Goal: Task Accomplishment & Management: Manage account settings

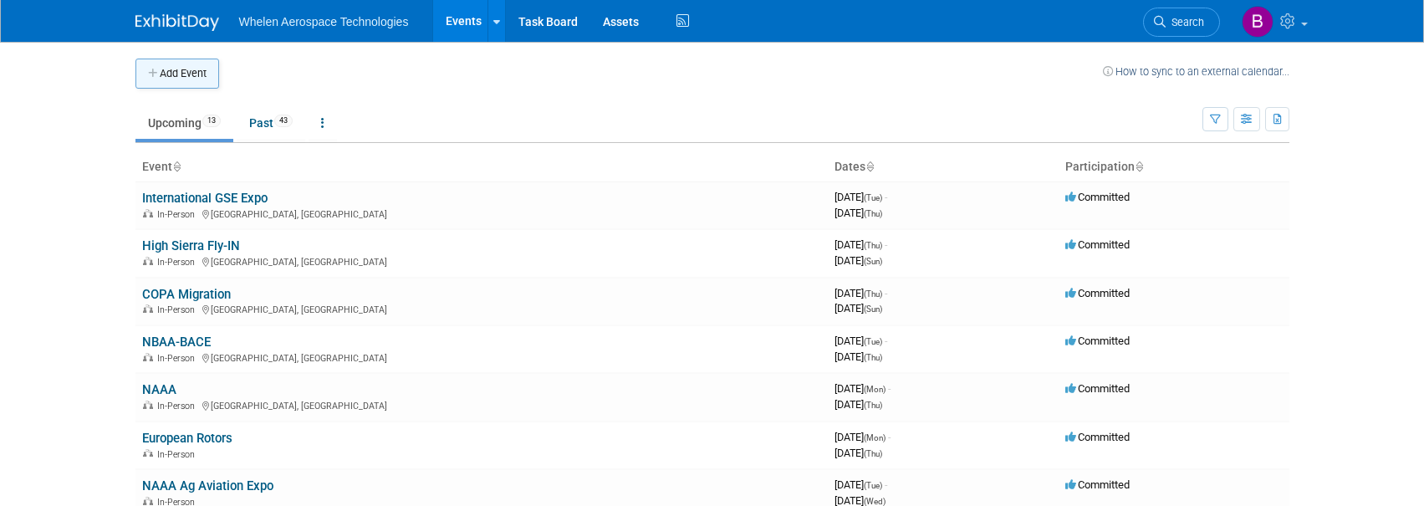
click at [176, 59] on button "Add Event" at bounding box center [177, 74] width 84 height 30
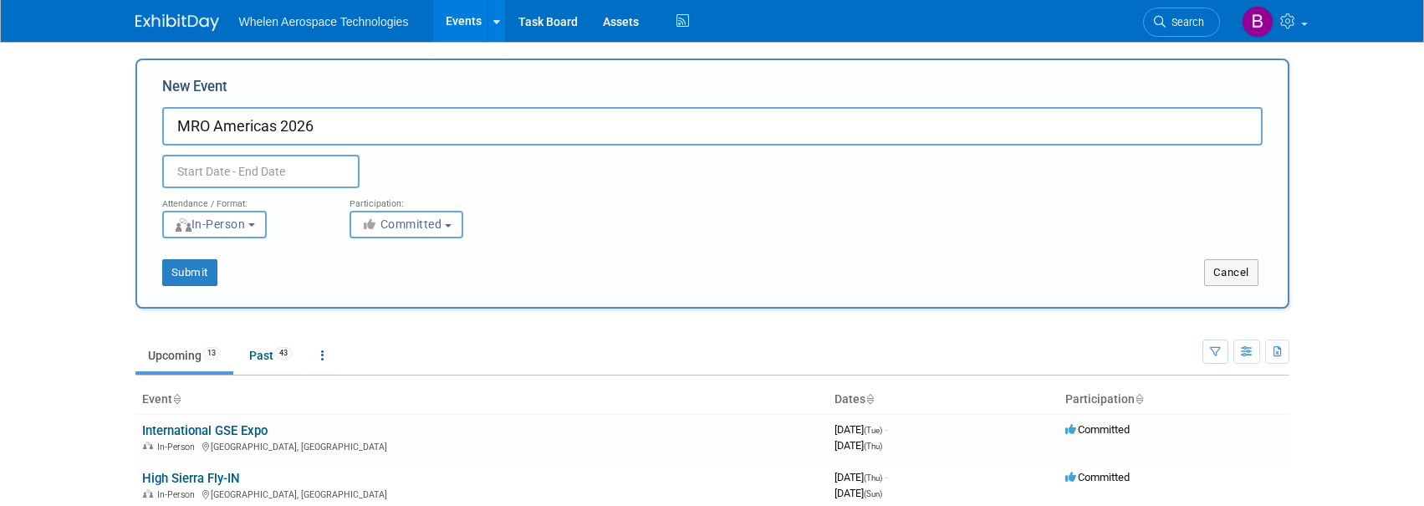
type input "MRO Americas 2026"
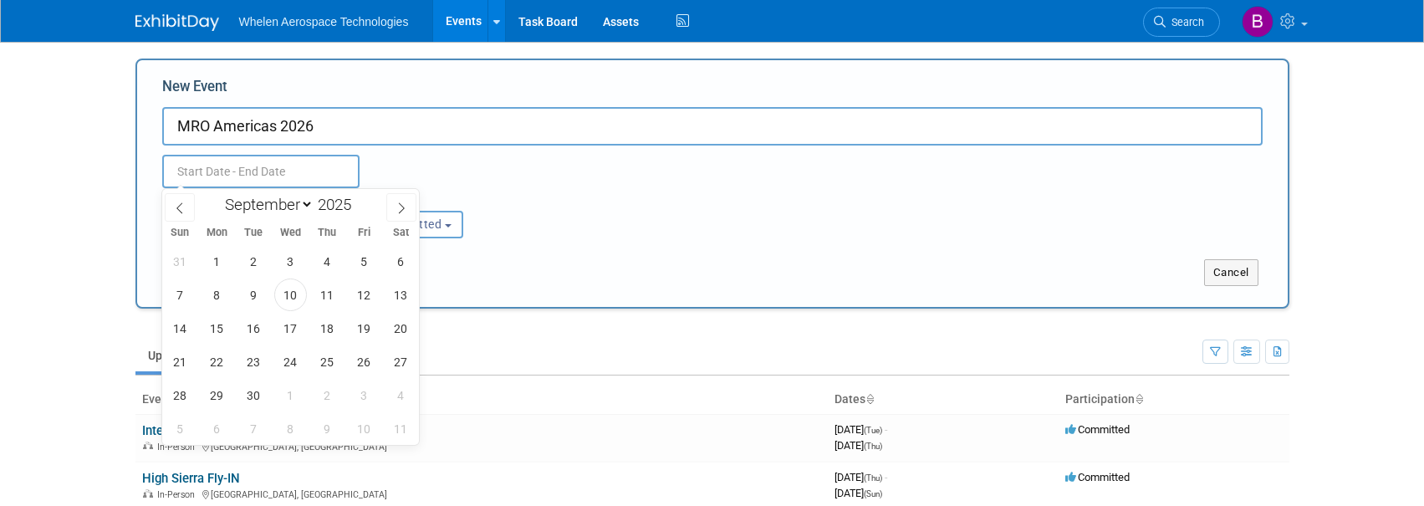
click at [207, 174] on input "text" at bounding box center [260, 171] width 197 height 33
click at [411, 207] on span at bounding box center [401, 207] width 30 height 28
select select "11"
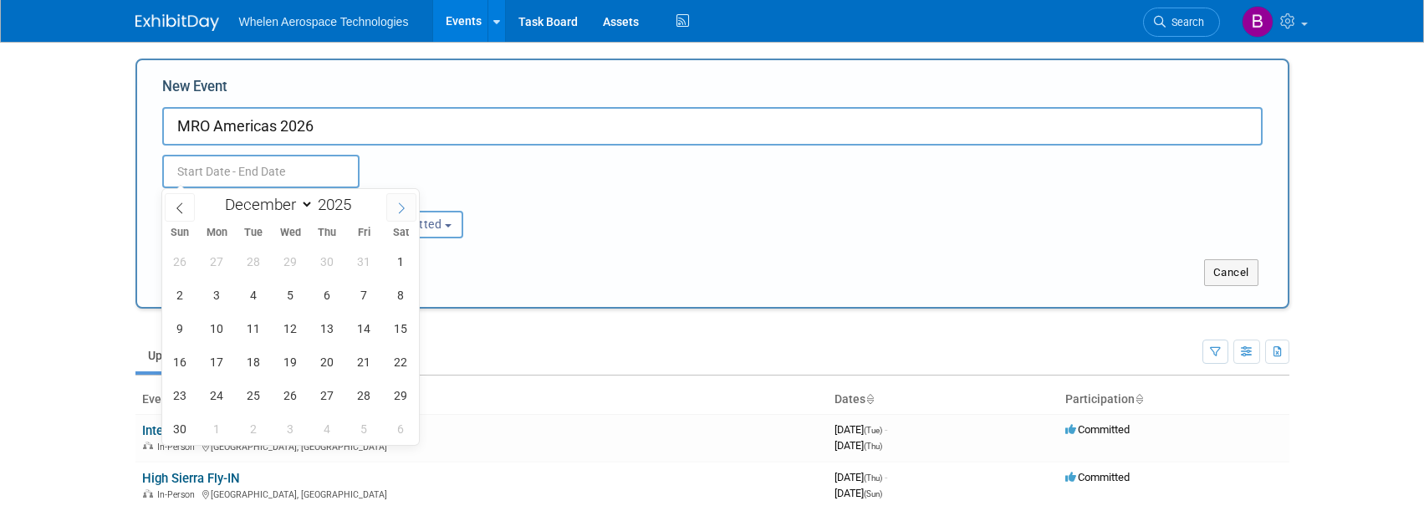
click at [411, 207] on span at bounding box center [401, 207] width 30 height 28
type input "2026"
click at [411, 207] on span at bounding box center [401, 207] width 30 height 28
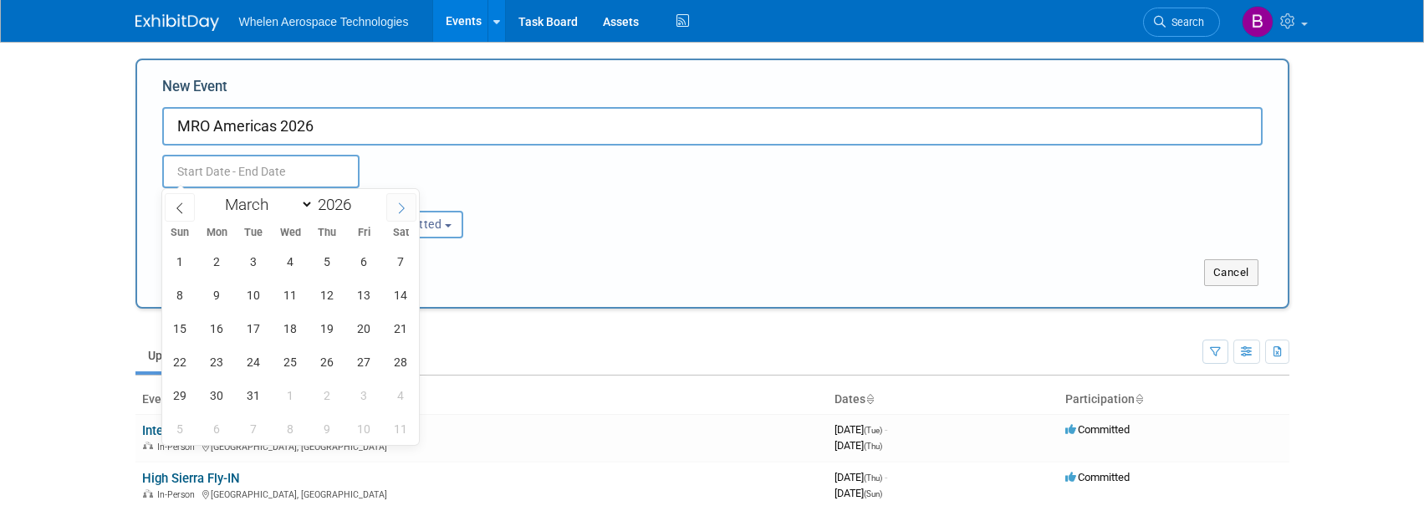
select select "3"
click at [256, 354] on span "21" at bounding box center [253, 361] width 33 height 33
click at [329, 357] on span "23" at bounding box center [327, 361] width 33 height 33
type input "[DATE] to [DATE]"
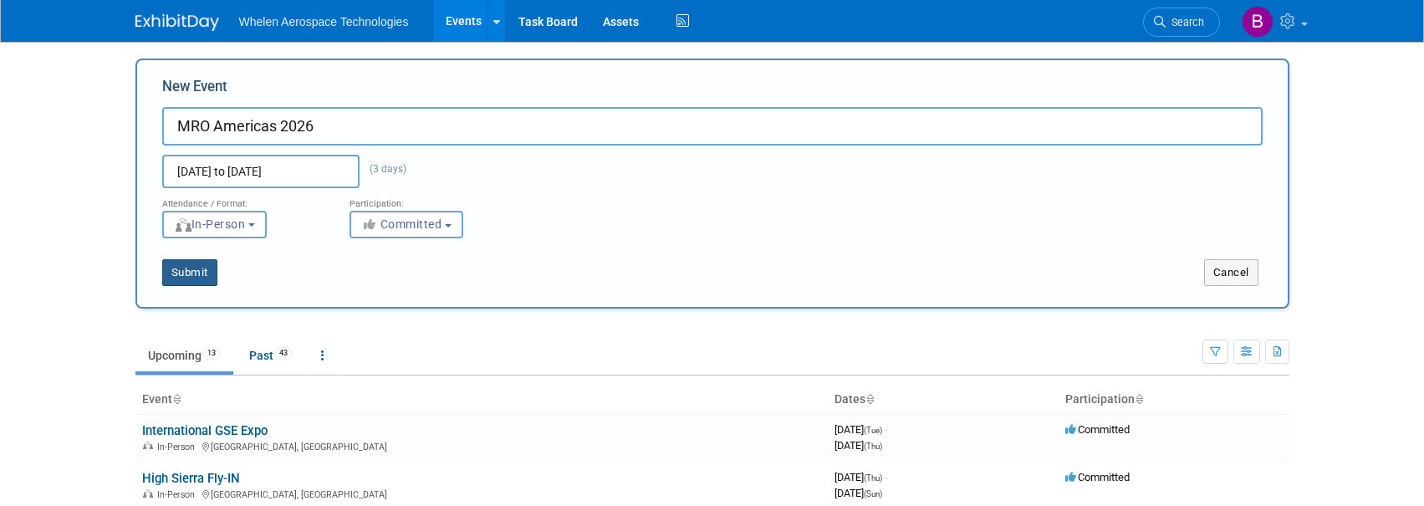
click at [196, 273] on button "Submit" at bounding box center [189, 272] width 55 height 27
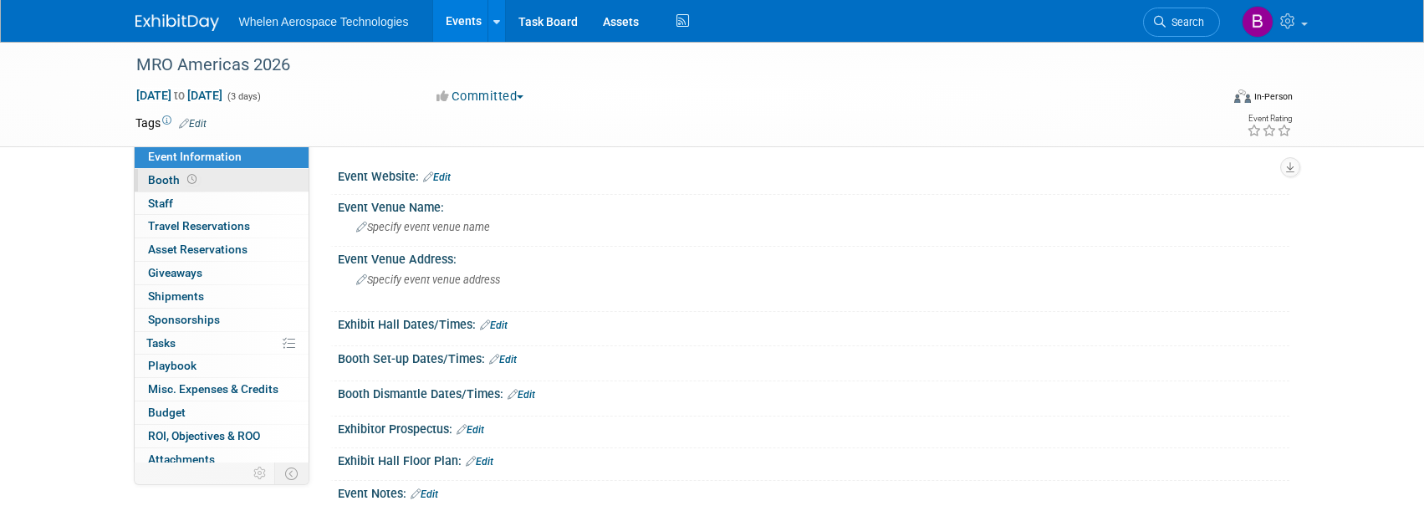
click at [180, 181] on span "Booth" at bounding box center [174, 179] width 52 height 13
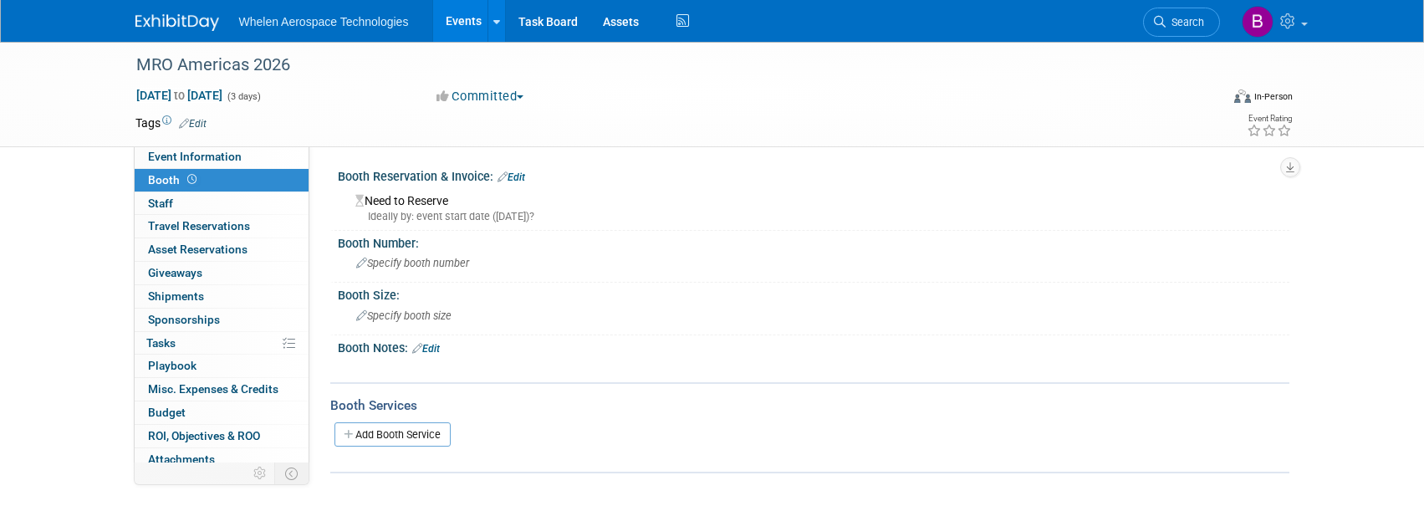
click at [523, 173] on link "Edit" at bounding box center [511, 177] width 28 height 12
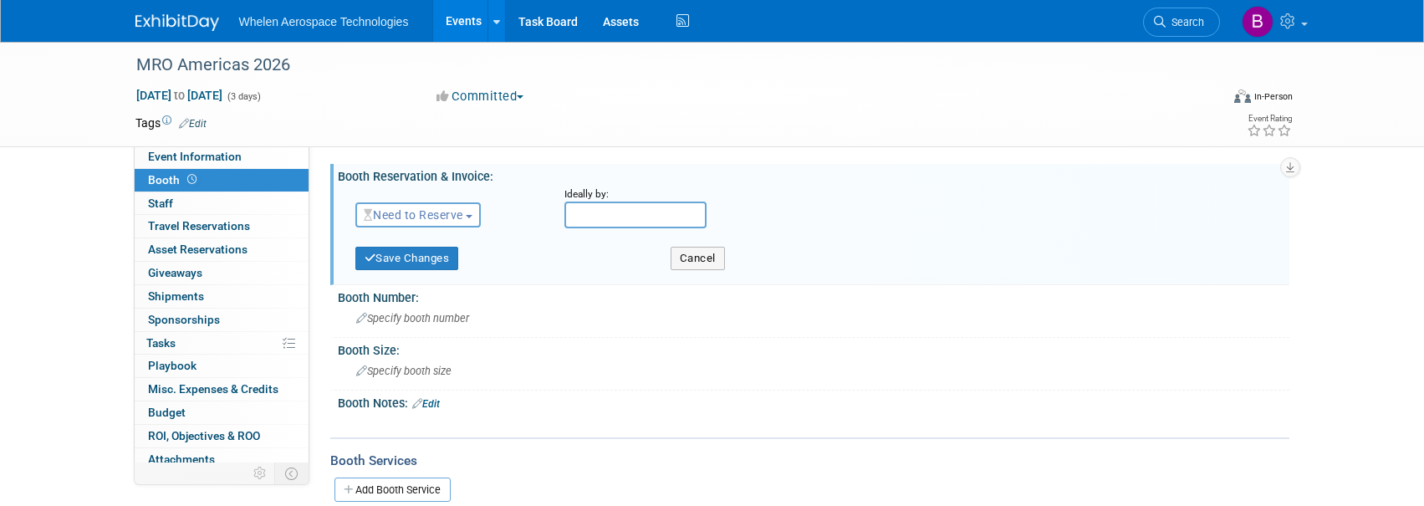
click at [439, 205] on button "Need to Reserve" at bounding box center [418, 214] width 126 height 25
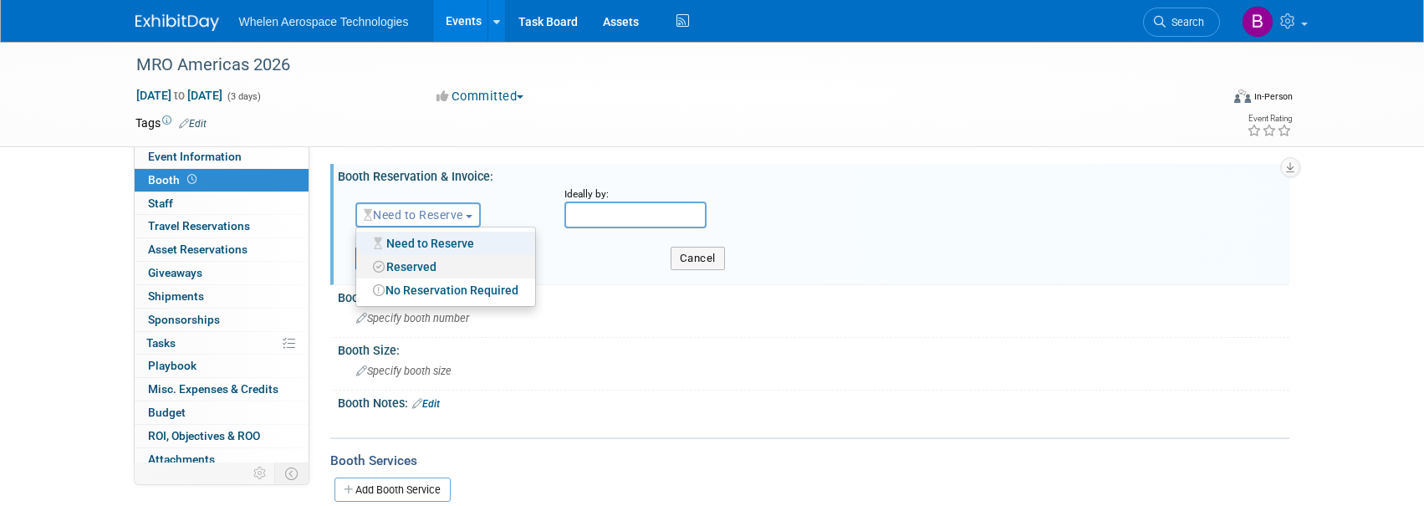
click at [455, 266] on link "Reserved" at bounding box center [445, 266] width 179 height 23
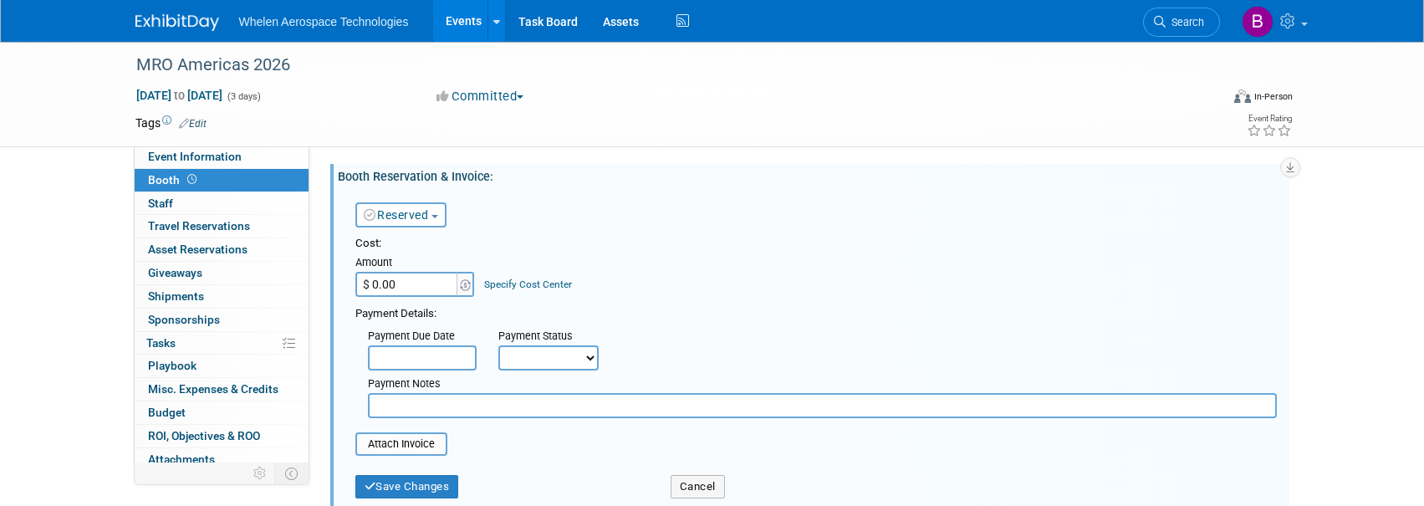
drag, startPoint x: 389, startPoint y: 280, endPoint x: 340, endPoint y: 284, distance: 48.7
click at [340, 284] on div "Reserved Need to Reserve Reserved No Reservation Required Ideally by: Cost:" at bounding box center [813, 345] width 951 height 325
click at [413, 287] on input "$ 0.00" at bounding box center [407, 284] width 105 height 25
drag, startPoint x: 413, startPoint y: 287, endPoint x: 334, endPoint y: 285, distance: 78.6
click at [334, 285] on div "Booth Reservation & Invoice: Edit Reserved Need to Reserve Reserved No Reservat…" at bounding box center [809, 338] width 959 height 349
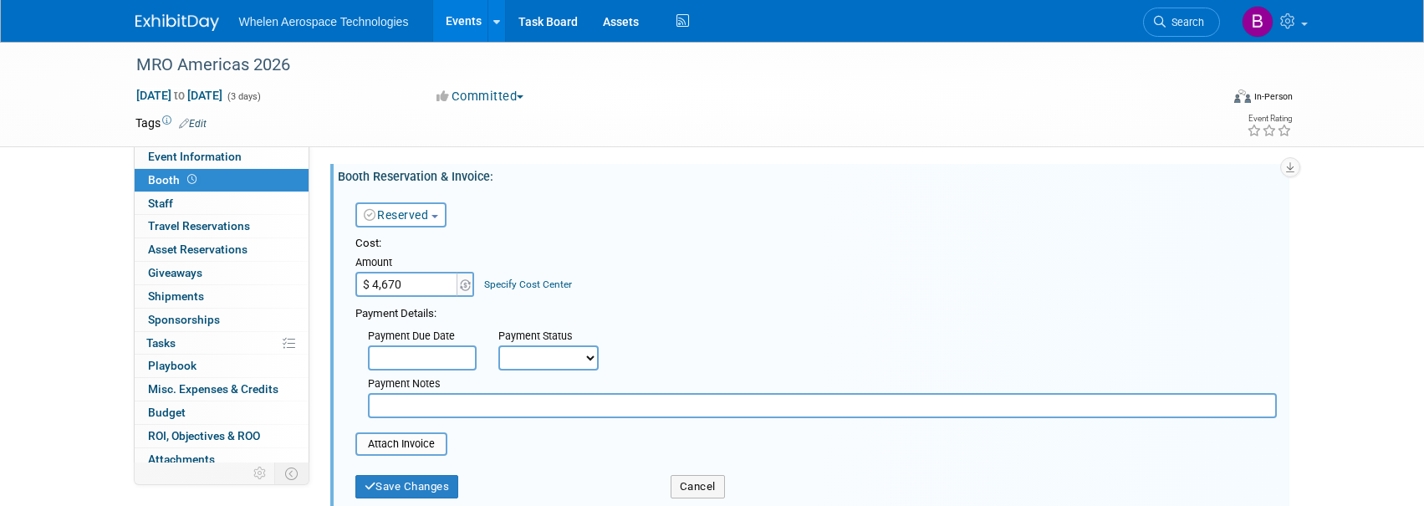
type input "$ 4,670.00"
select select "1"
click at [397, 437] on input "file" at bounding box center [346, 444] width 199 height 20
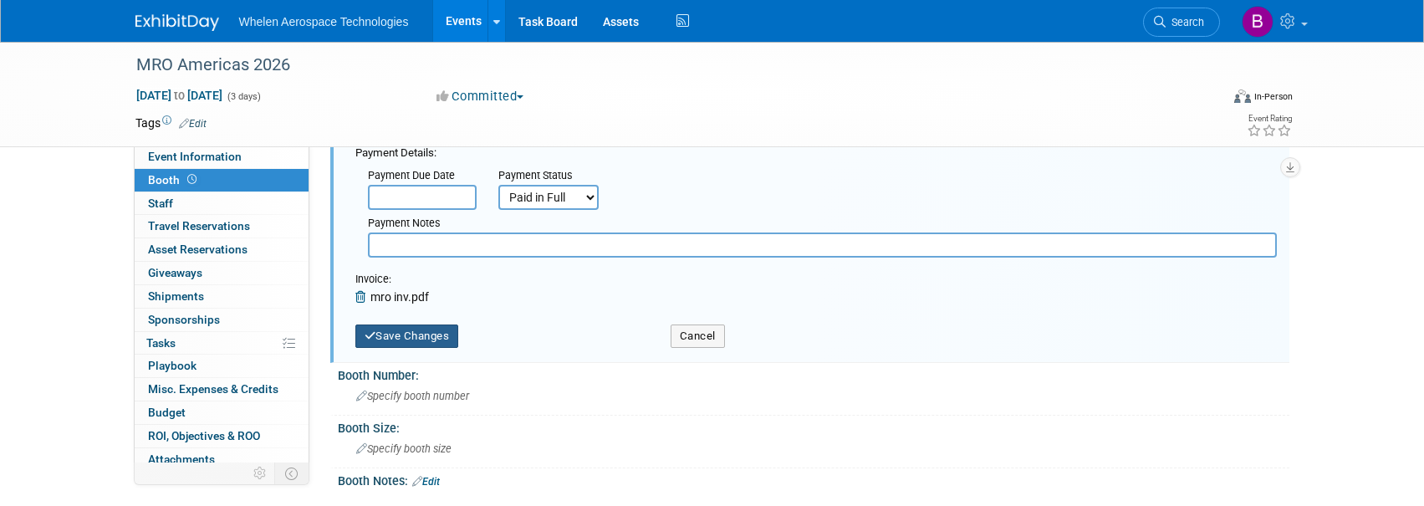
click at [421, 331] on button "Save Changes" at bounding box center [407, 335] width 104 height 23
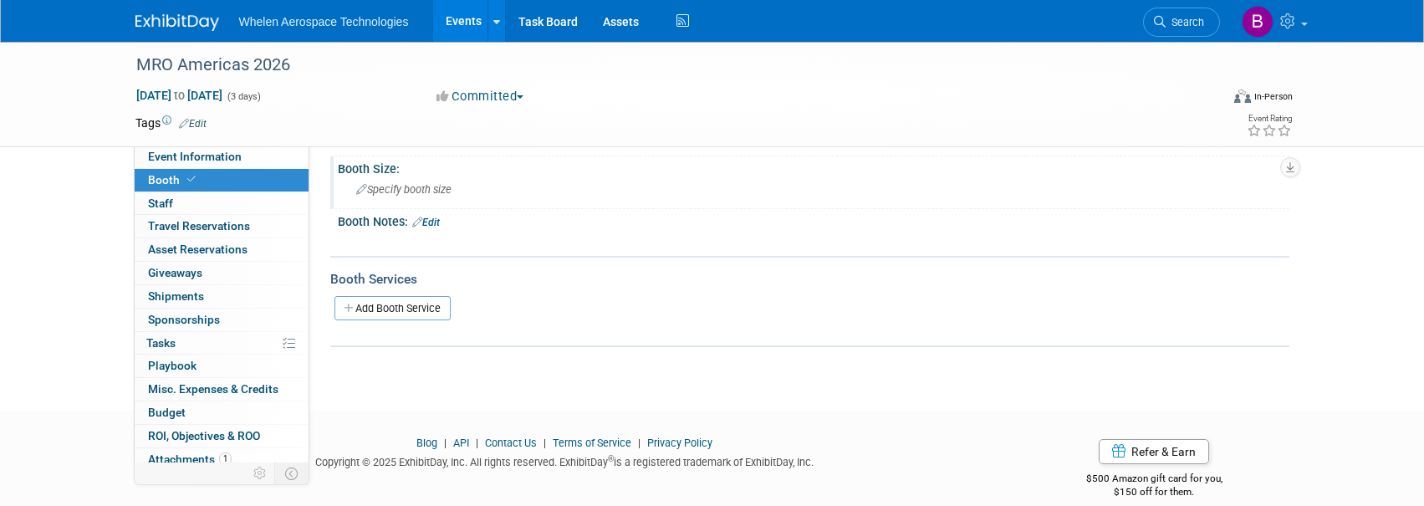
click at [417, 183] on span "Specify booth size" at bounding box center [403, 189] width 95 height 13
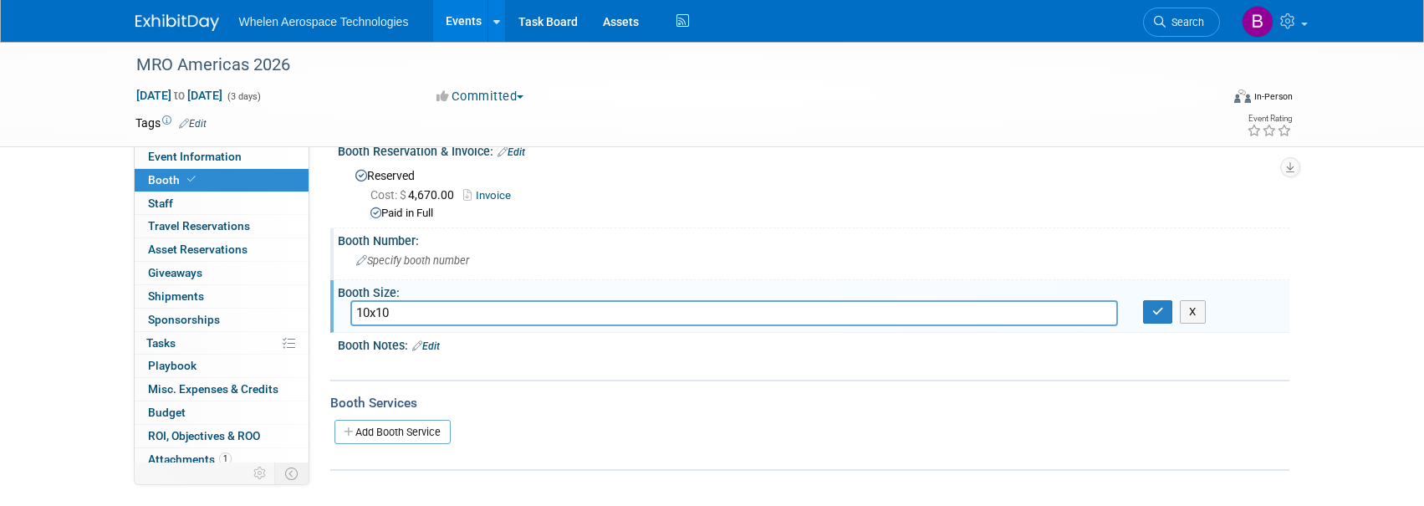
scroll to position [24, 0]
type input "10x10"
click at [419, 257] on span "Specify booth number" at bounding box center [412, 261] width 113 height 13
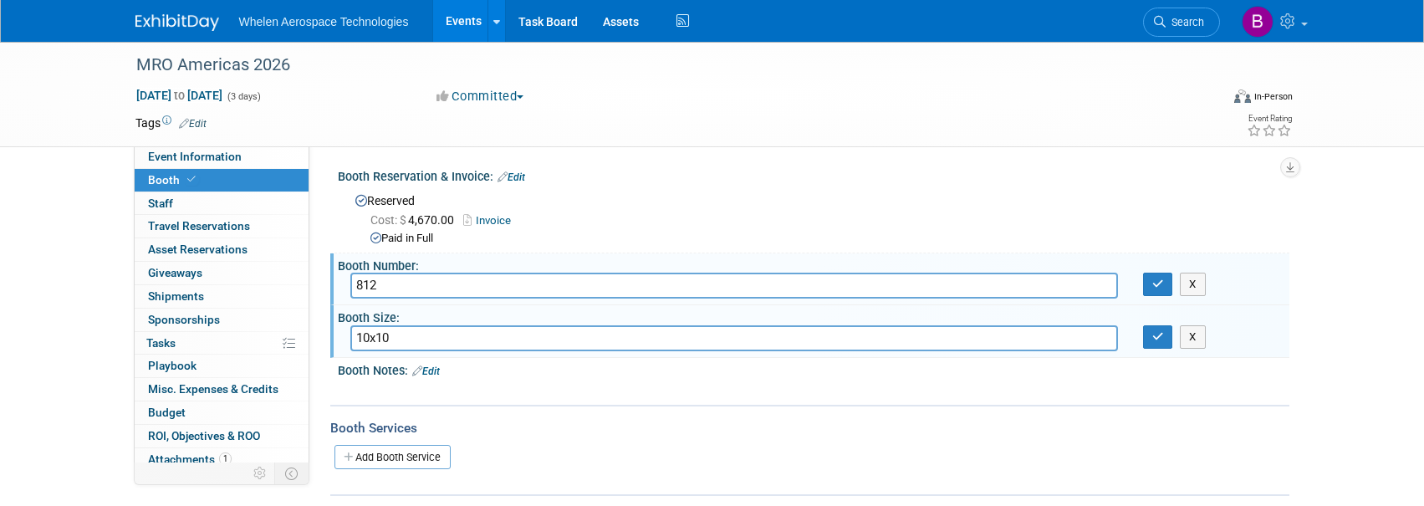
scroll to position [0, 0]
type input "812"
click at [1154, 286] on icon "button" at bounding box center [1158, 283] width 12 height 11
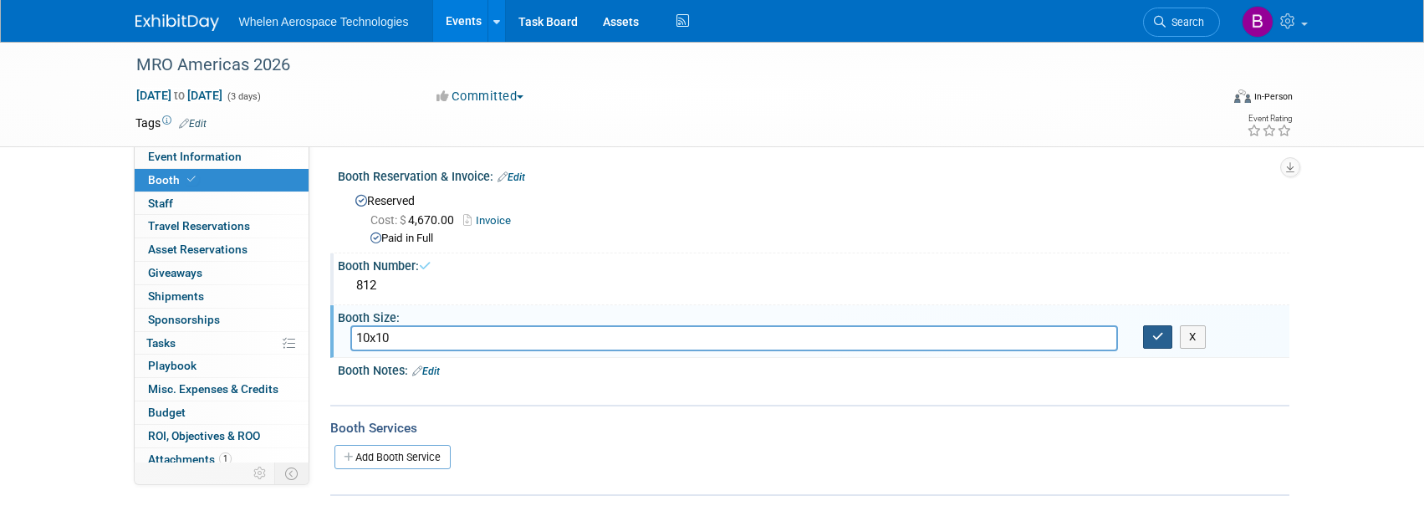
click at [1150, 328] on button "button" at bounding box center [1158, 336] width 30 height 23
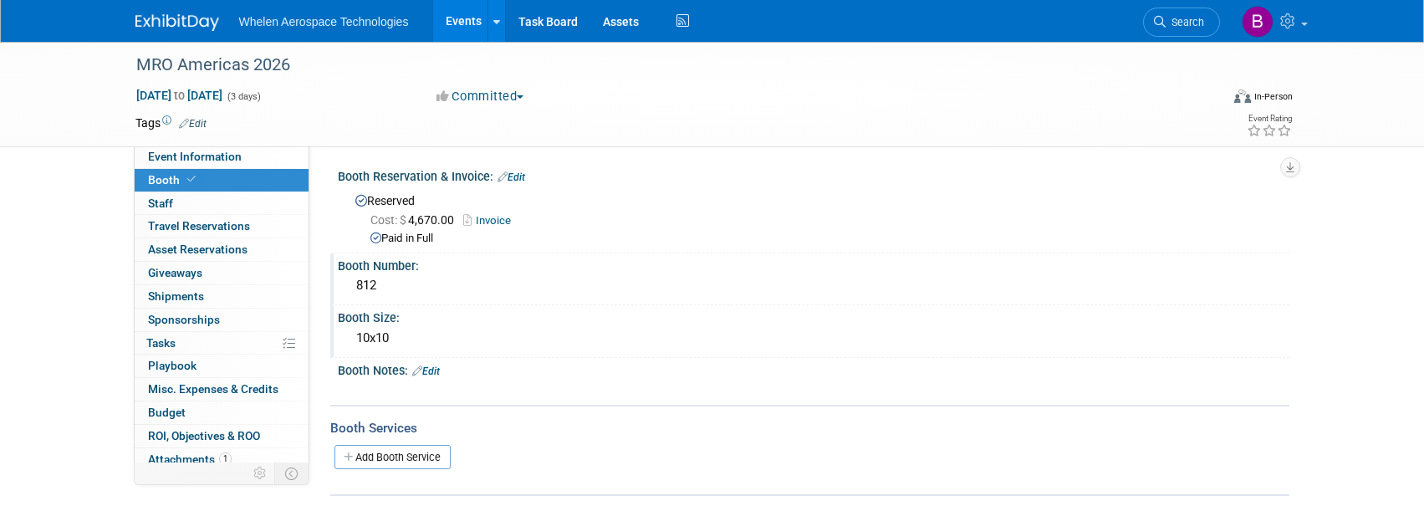
click at [186, 14] on img at bounding box center [177, 22] width 84 height 17
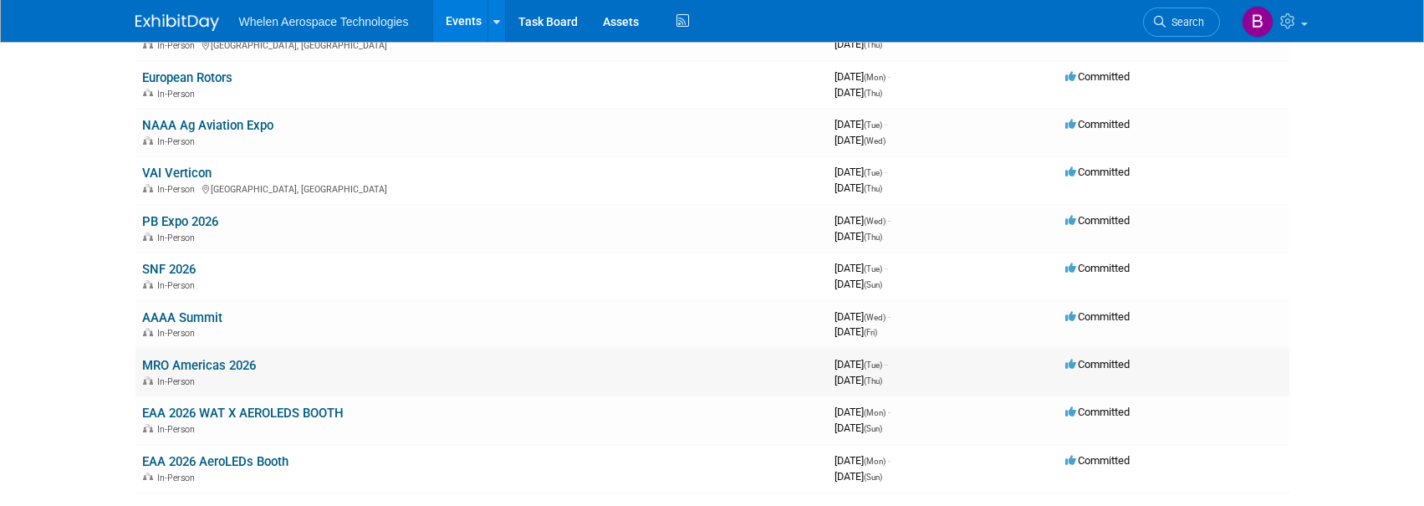
scroll to position [365, 0]
